Goal: Navigation & Orientation: Understand site structure

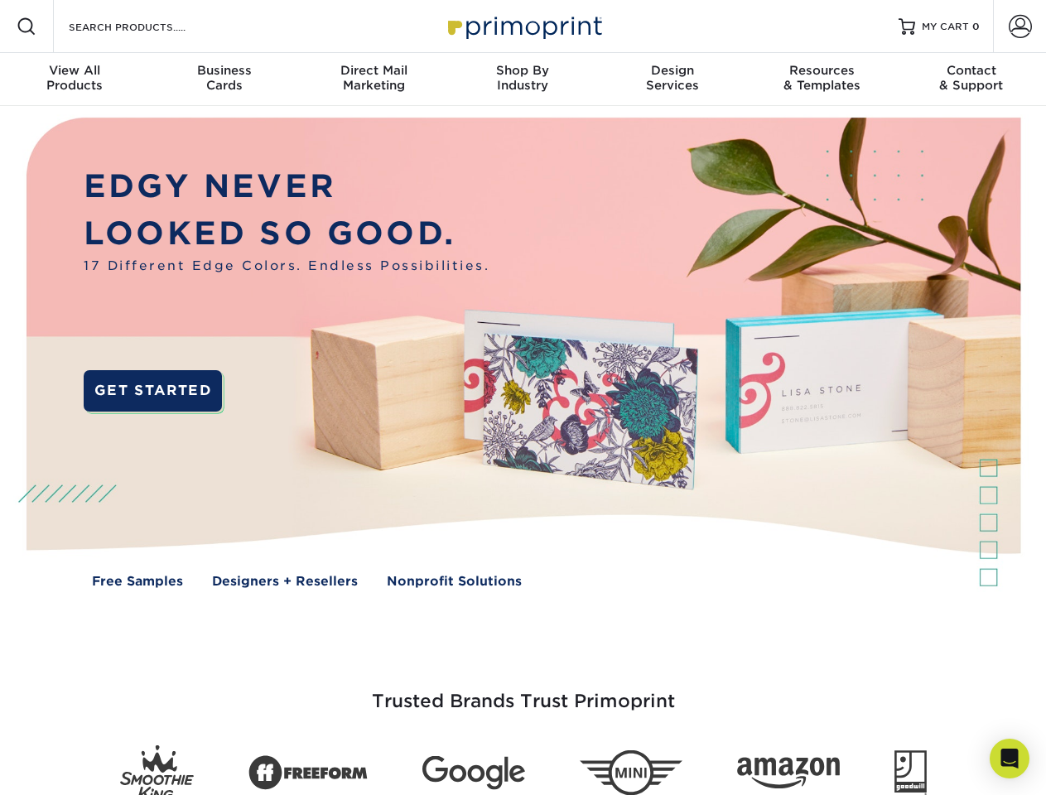
click at [523, 398] on img at bounding box center [523, 365] width 1036 height 518
click at [27, 27] on span at bounding box center [27, 27] width 20 height 20
click at [1020, 27] on span at bounding box center [1020, 26] width 23 height 23
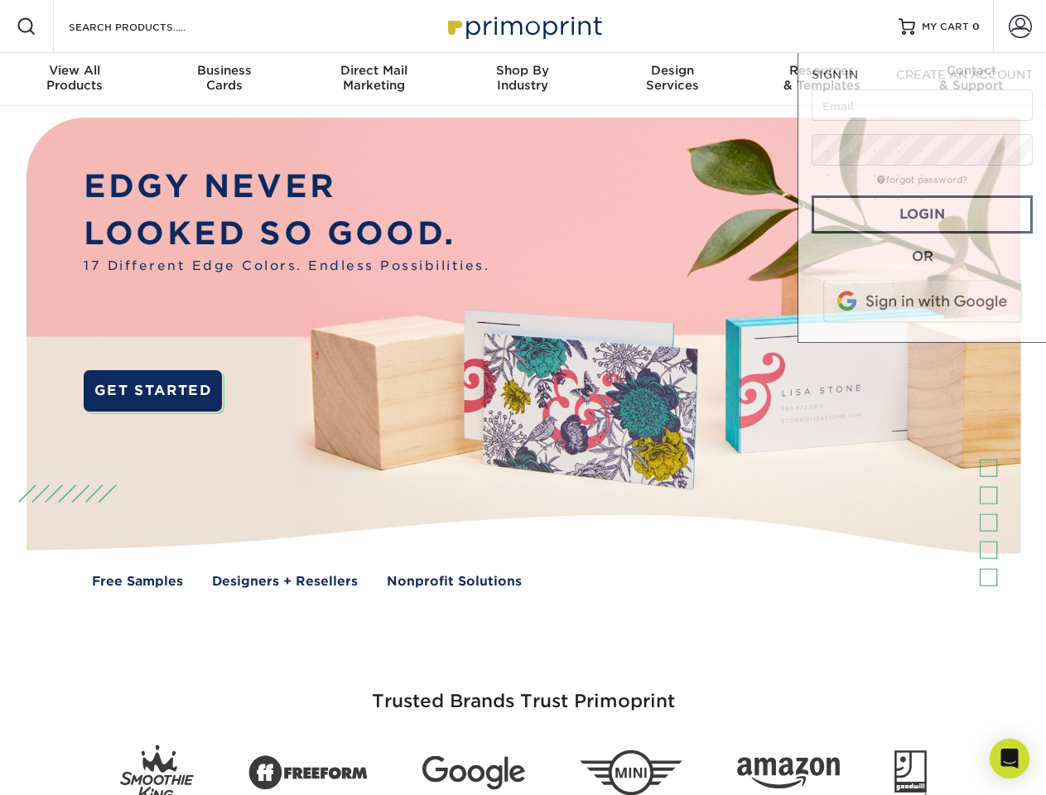
click at [75, 80] on div "View All Products" at bounding box center [74, 78] width 149 height 30
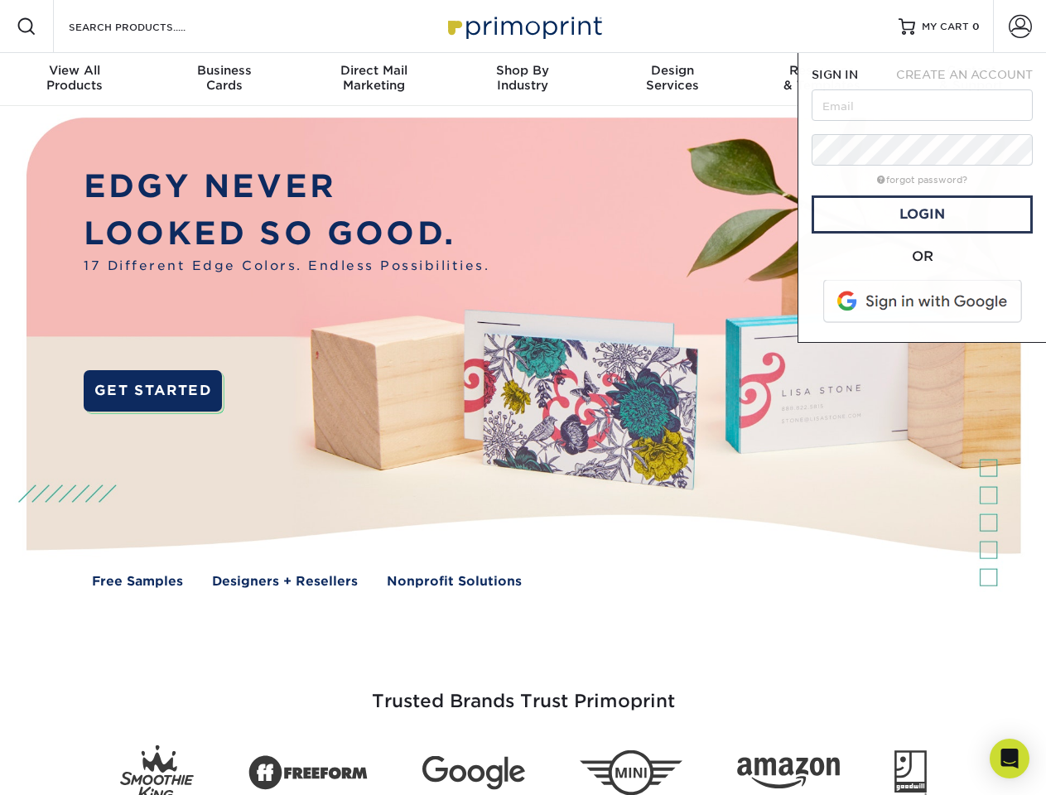
click at [224, 80] on div "Business Cards" at bounding box center [223, 78] width 149 height 30
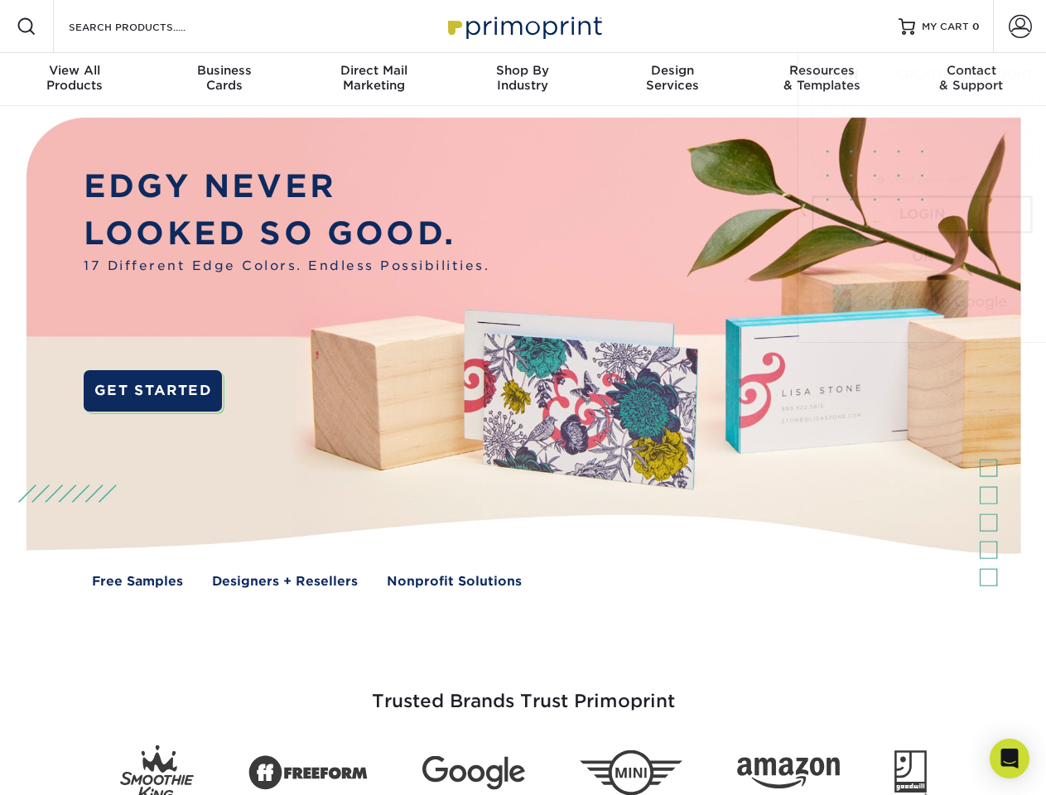
click at [374, 80] on div "Direct Mail Marketing" at bounding box center [373, 78] width 149 height 30
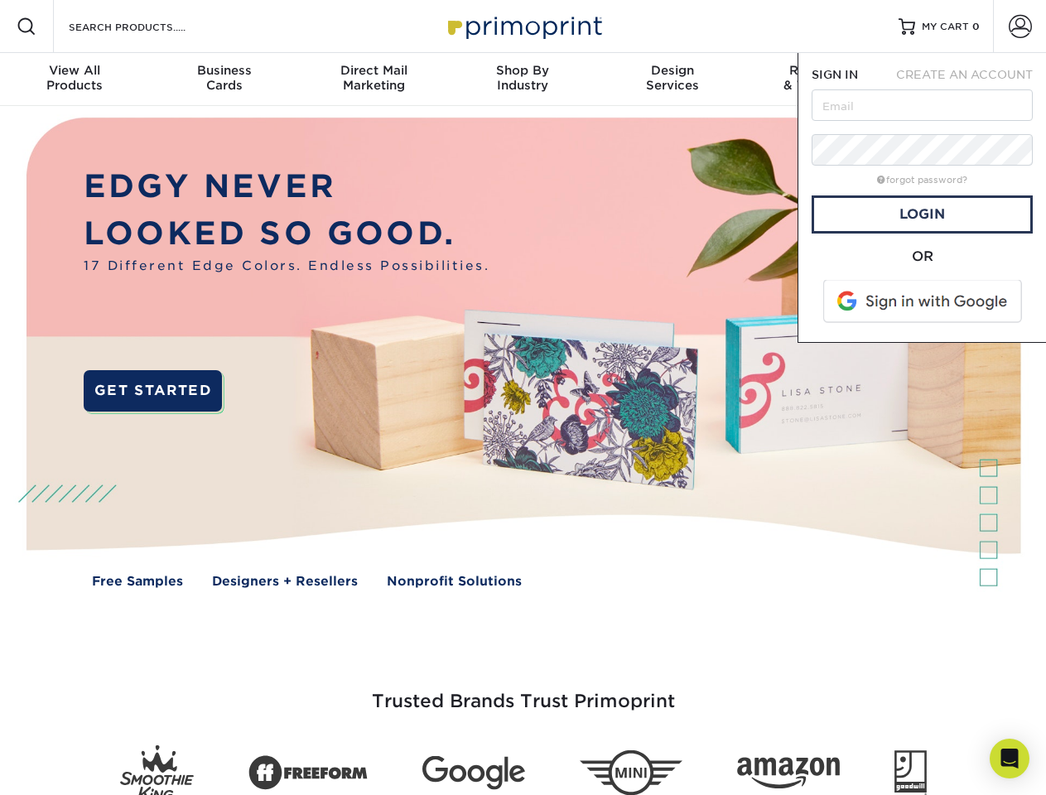
click at [523, 80] on div "Shop By Industry" at bounding box center [522, 78] width 149 height 30
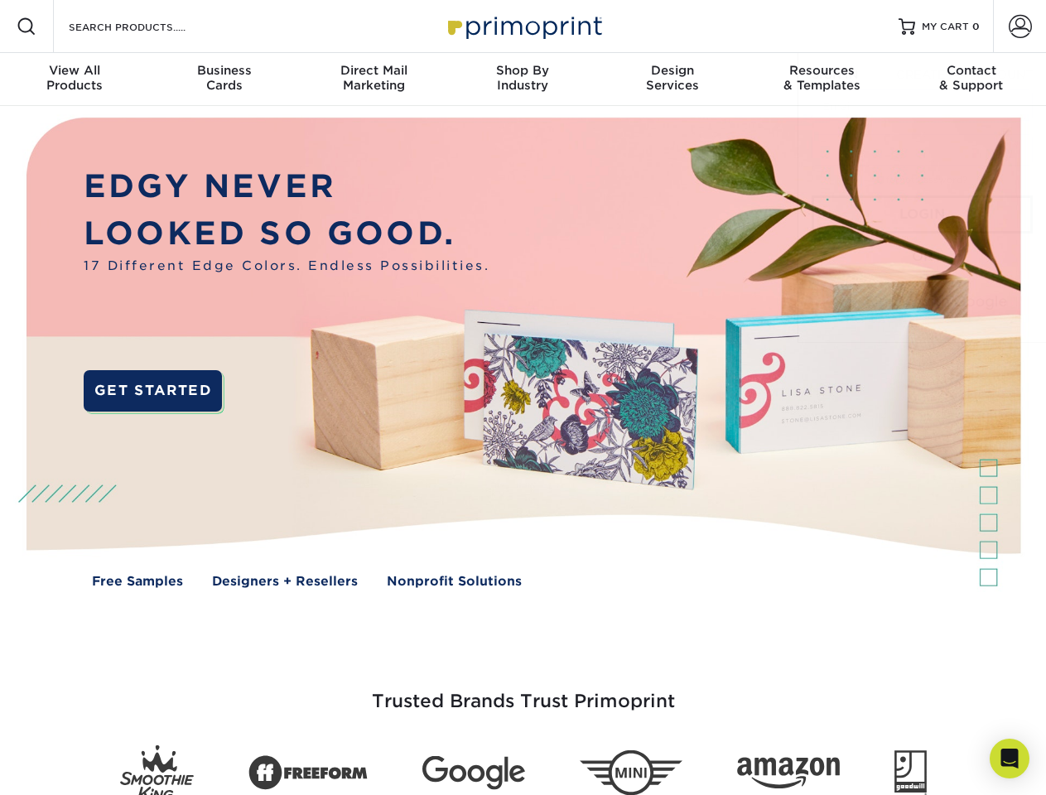
click at [673, 80] on div "Design Services" at bounding box center [672, 78] width 149 height 30
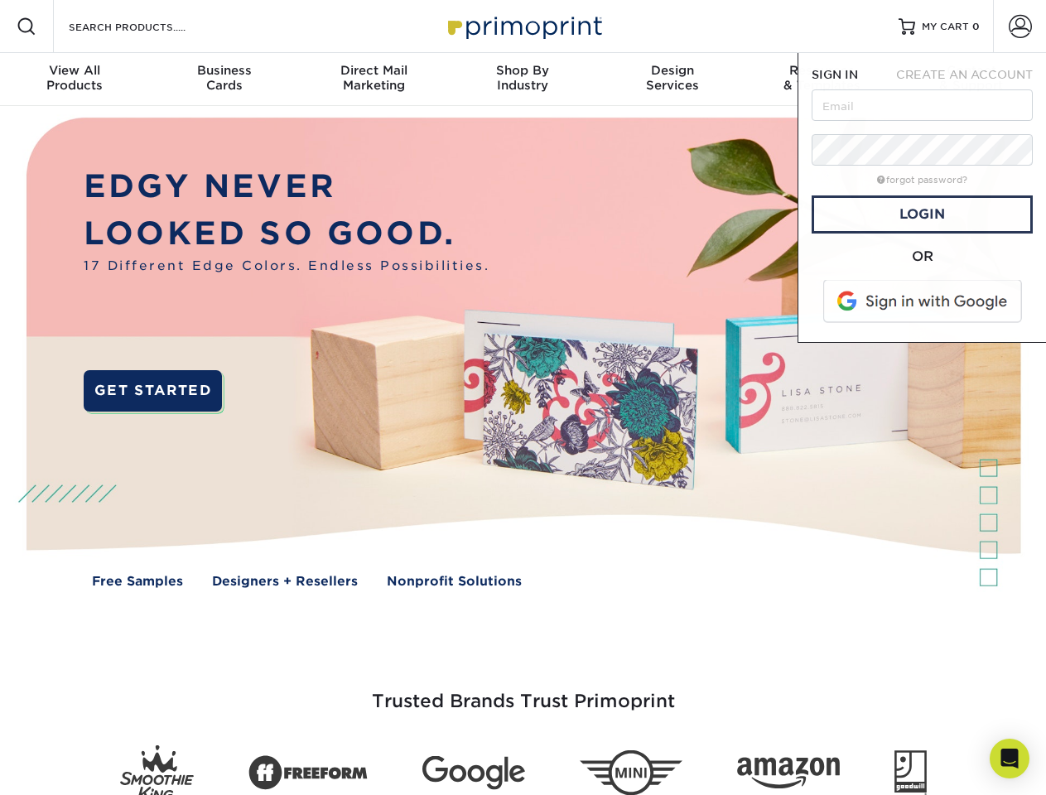
click at [822, 80] on span "SIGN IN" at bounding box center [835, 74] width 46 height 13
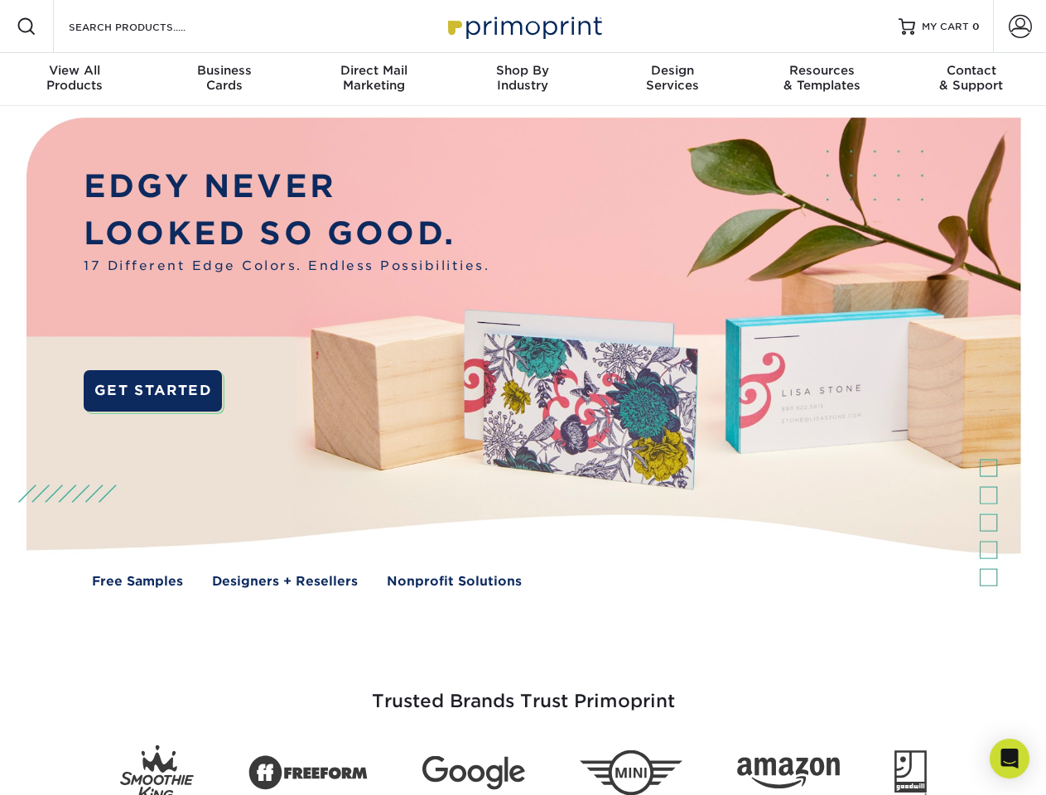
click at [972, 80] on div "Contact & Support" at bounding box center [971, 78] width 149 height 30
